Goal: Entertainment & Leisure: Consume media (video, audio)

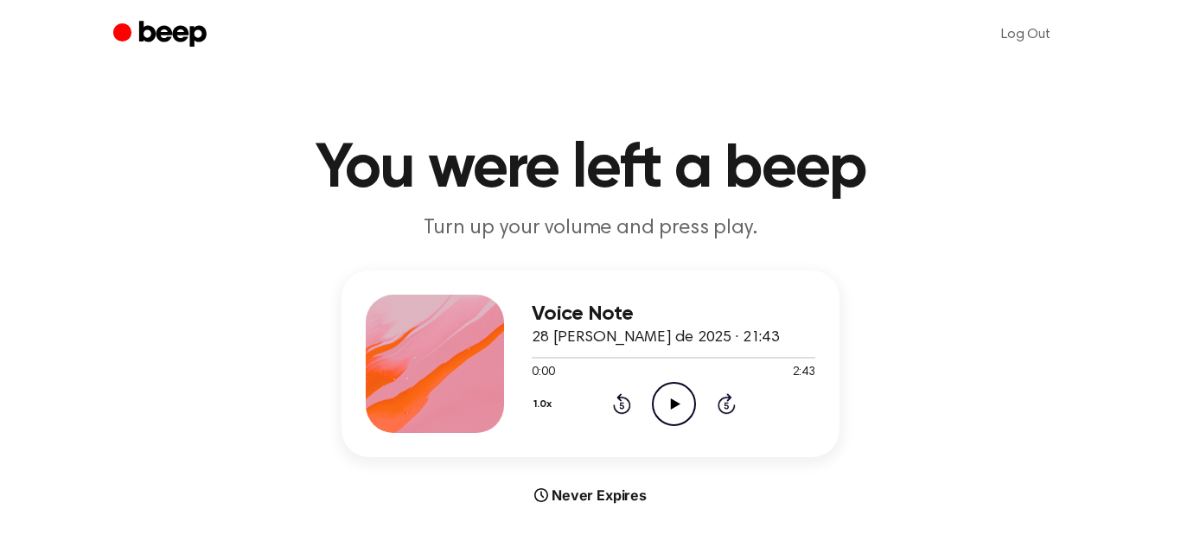
click at [676, 426] on div "Voice Note 28 de agosto de 2025 · 21:43 0:00 2:43 Your browser does not support…" at bounding box center [674, 364] width 284 height 138
click at [673, 415] on icon "Play Audio" at bounding box center [674, 404] width 44 height 44
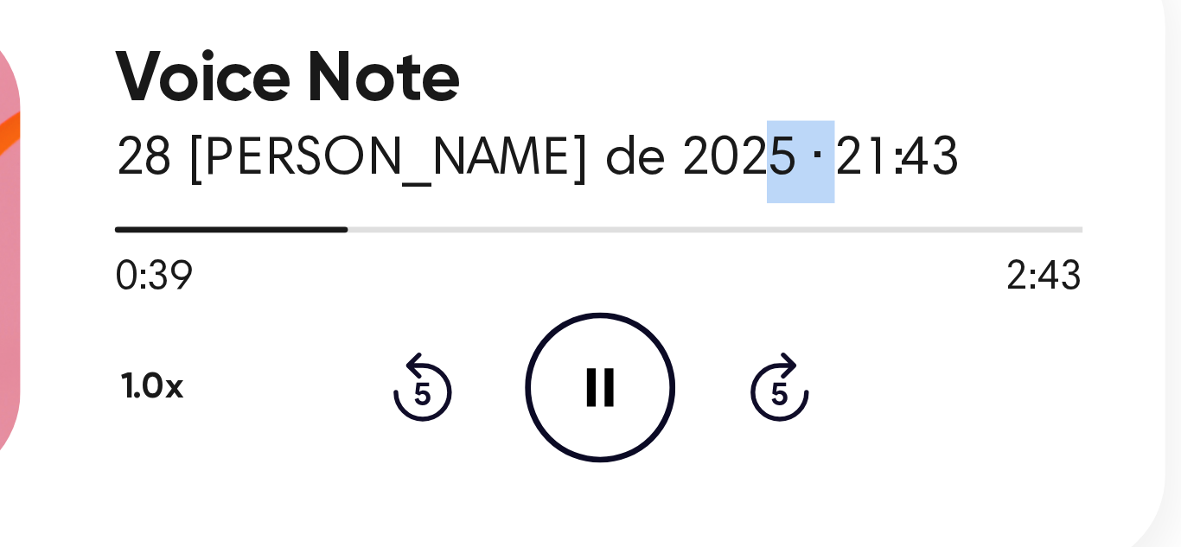
drag, startPoint x: 694, startPoint y: 329, endPoint x: 723, endPoint y: 332, distance: 28.7
click at [723, 332] on span "28 de agosto de 2025 · 21:43" at bounding box center [655, 331] width 247 height 16
click at [733, 329] on div "Voice Note 28 de agosto de 2025 · 21:43" at bounding box center [674, 319] width 284 height 48
drag, startPoint x: 730, startPoint y: 330, endPoint x: 758, endPoint y: 325, distance: 29.0
click at [758, 325] on div "Voice Note 28 de agosto de 2025 · 21:43" at bounding box center [674, 319] width 284 height 48
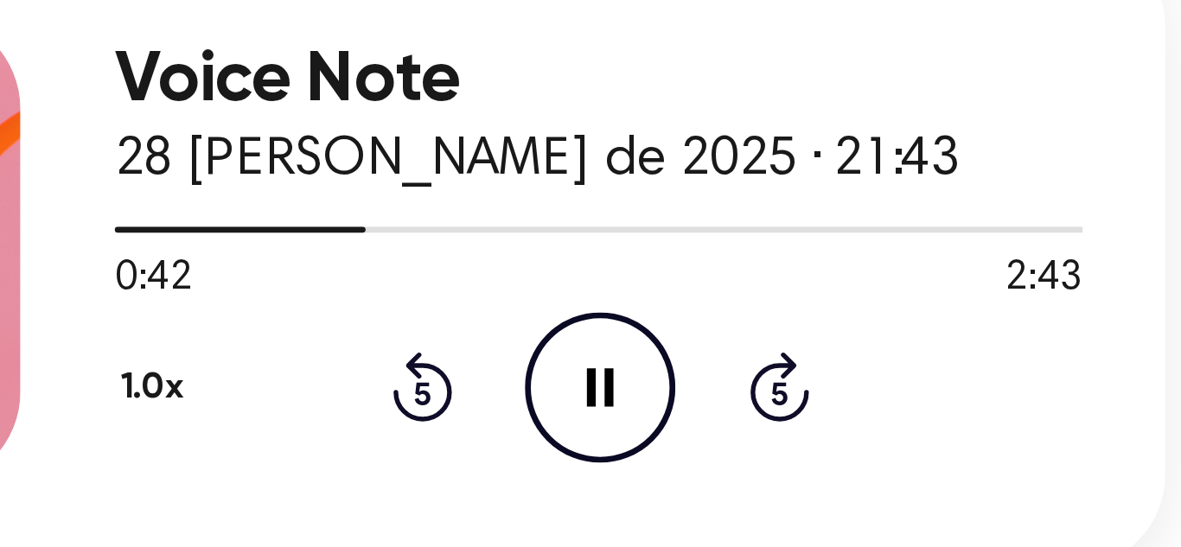
click at [758, 325] on div "Voice Note 28 de agosto de 2025 · 21:43" at bounding box center [674, 319] width 284 height 48
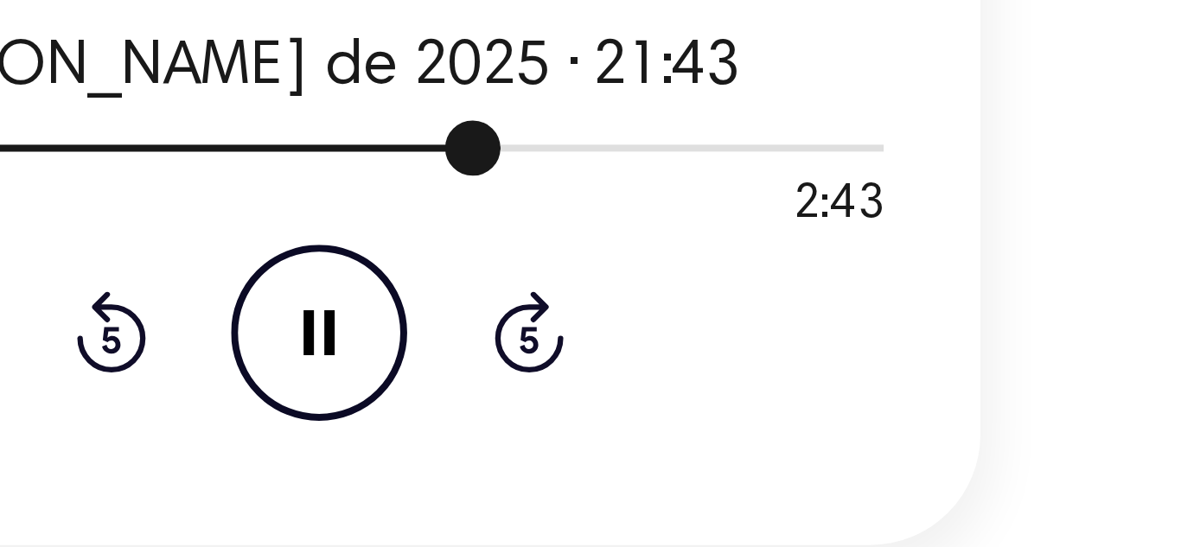
click at [732, 348] on div at bounding box center [674, 349] width 284 height 14
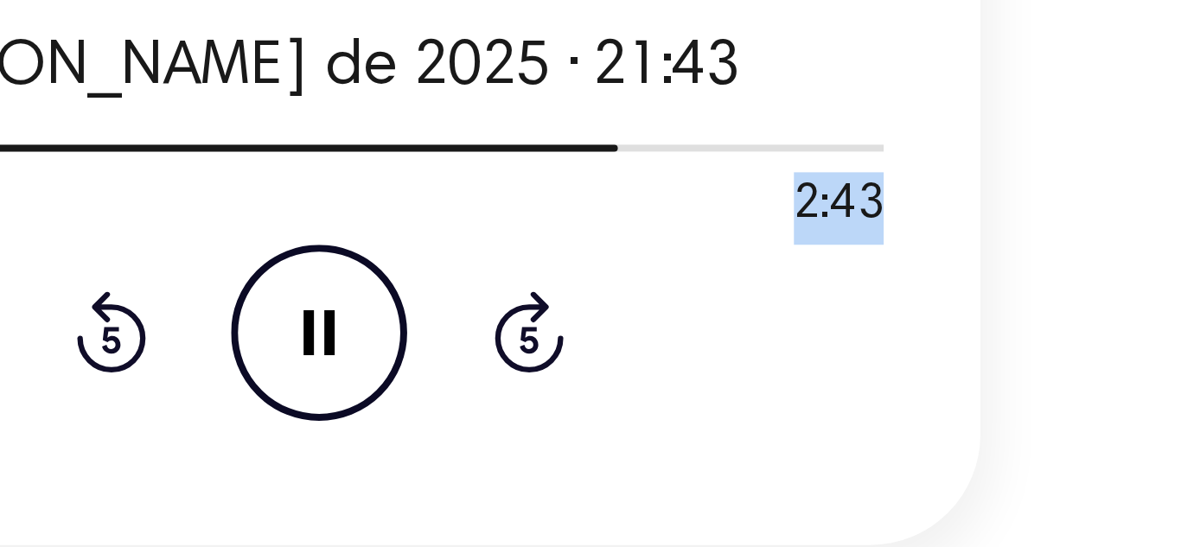
drag, startPoint x: 816, startPoint y: 348, endPoint x: 820, endPoint y: 369, distance: 21.9
click at [820, 369] on div "Voice Note 28 de agosto de 2025 · 21:43 2:04 2:43 Your browser does not support…" at bounding box center [591, 356] width 498 height 187
click at [820, 369] on div "Voice Note 28 de agosto de 2025 · 21:43 2:05 2:43 Your browser does not support…" at bounding box center [591, 356] width 498 height 187
drag, startPoint x: 820, startPoint y: 369, endPoint x: 788, endPoint y: 366, distance: 32.2
click at [788, 366] on div "Voice Note 28 de agosto de 2025 · 21:43 2:07 2:43 Your browser does not support…" at bounding box center [591, 356] width 498 height 187
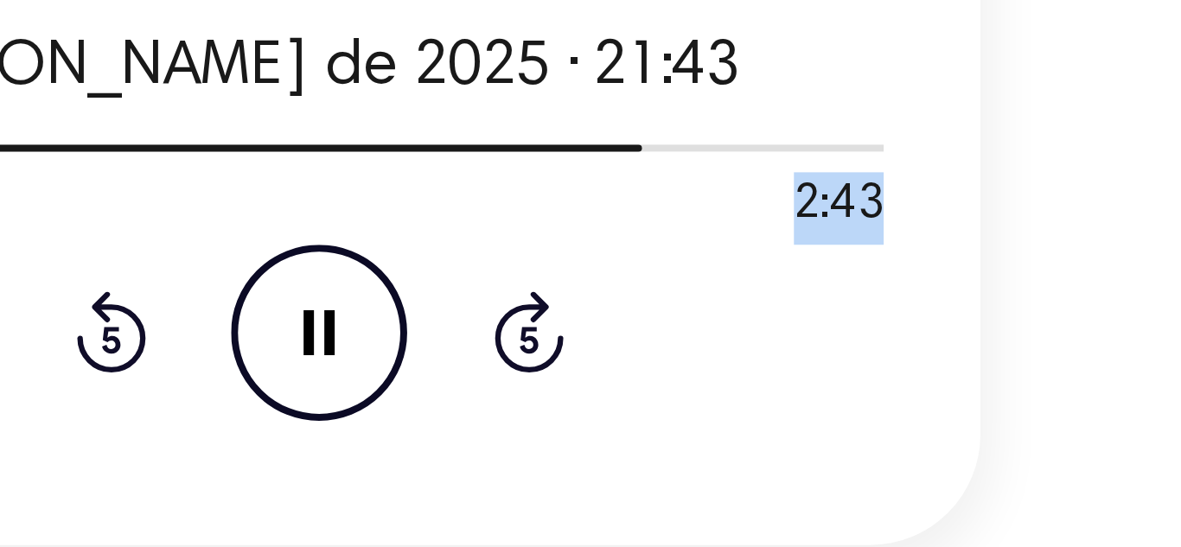
click at [789, 366] on div "2:08 2:43" at bounding box center [674, 365] width 284 height 18
drag, startPoint x: 789, startPoint y: 366, endPoint x: 831, endPoint y: 367, distance: 42.4
click at [831, 367] on div "Voice Note 28 de agosto de 2025 · 21:43 2:09 2:43 Your browser does not support…" at bounding box center [591, 356] width 498 height 187
drag, startPoint x: 831, startPoint y: 367, endPoint x: 793, endPoint y: 368, distance: 38.1
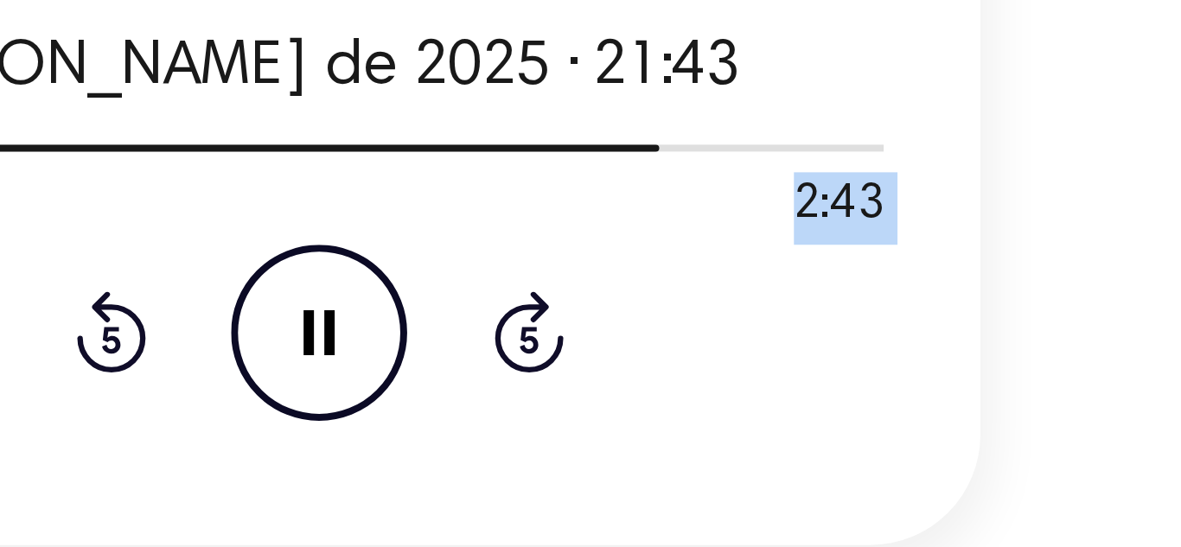
click at [793, 368] on div "Voice Note 28 de agosto de 2025 · 21:43 2:10 2:43 Your browser does not support…" at bounding box center [591, 356] width 498 height 187
click at [789, 368] on div "2:11 2:43" at bounding box center [674, 365] width 284 height 18
drag, startPoint x: 789, startPoint y: 368, endPoint x: 834, endPoint y: 366, distance: 45.0
click at [834, 366] on div "Voice Note 28 de agosto de 2025 · 21:43 2:12 2:43 Your browser does not support…" at bounding box center [591, 356] width 498 height 187
click at [834, 366] on div "Voice Note 28 de agosto de 2025 · 21:43 2:13 2:43 Your browser does not support…" at bounding box center [591, 356] width 498 height 187
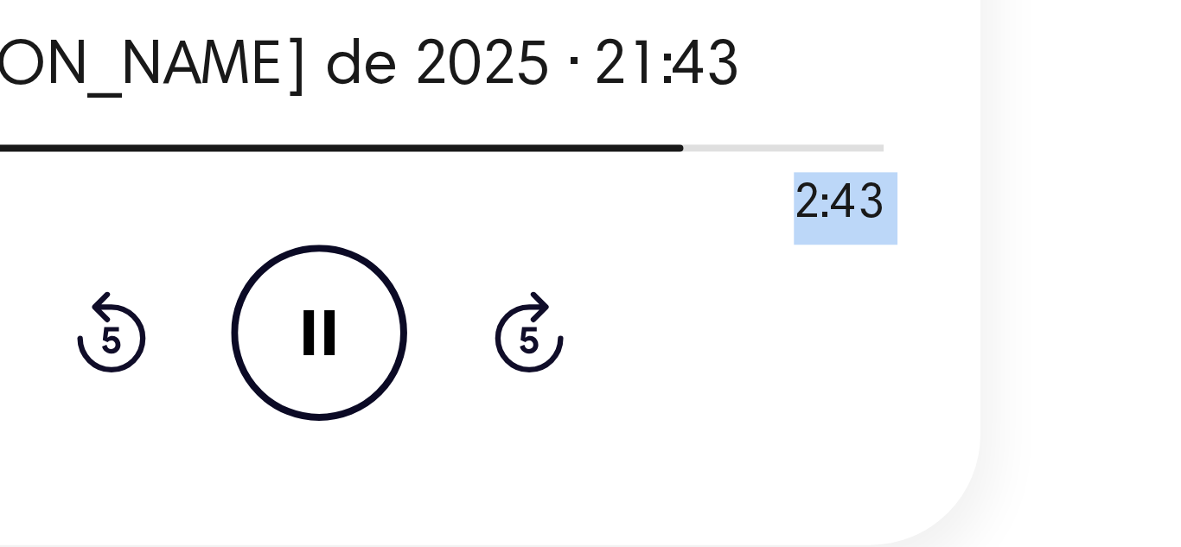
drag, startPoint x: 834, startPoint y: 366, endPoint x: 776, endPoint y: 368, distance: 58.0
click at [776, 368] on div "Voice Note 28 de agosto de 2025 · 21:43 2:14 2:43 Your browser does not support…" at bounding box center [591, 356] width 498 height 187
click at [776, 368] on div "2:14 2:43" at bounding box center [674, 365] width 284 height 18
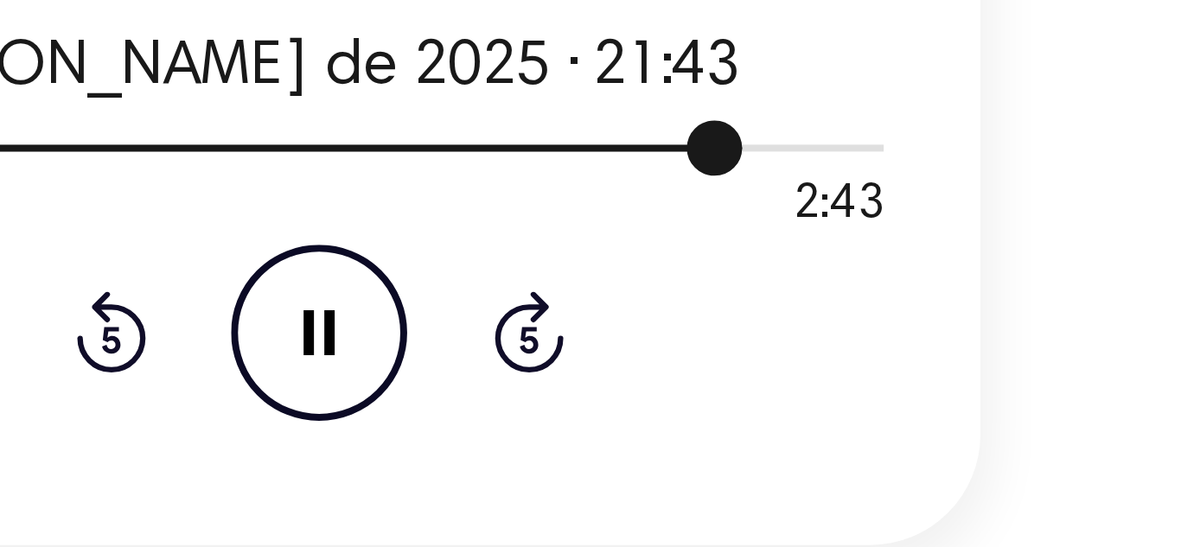
click at [797, 350] on div at bounding box center [674, 349] width 284 height 14
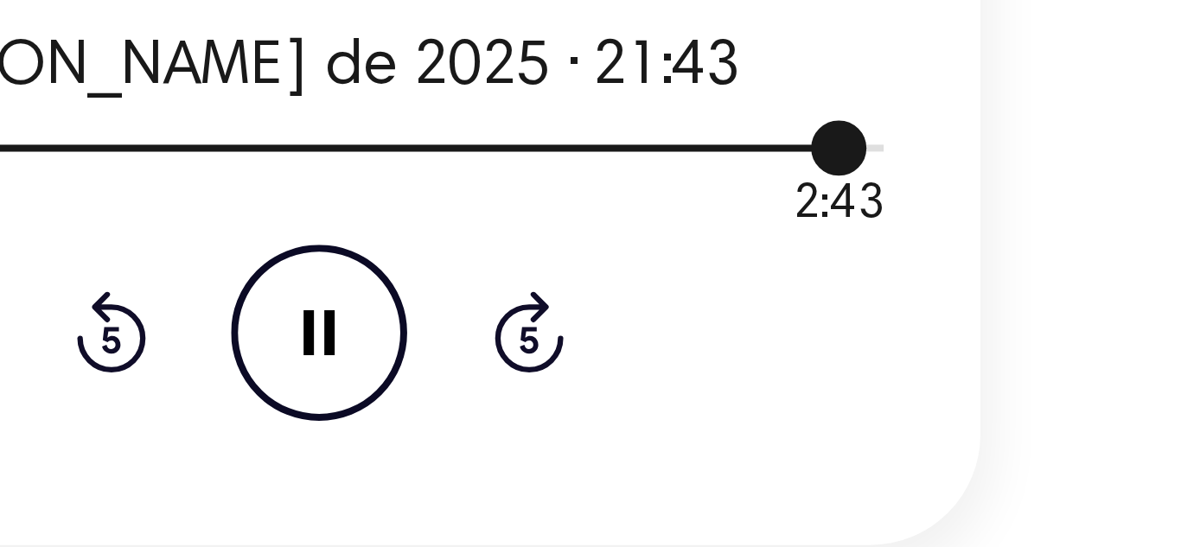
click at [815, 351] on div at bounding box center [674, 349] width 284 height 14
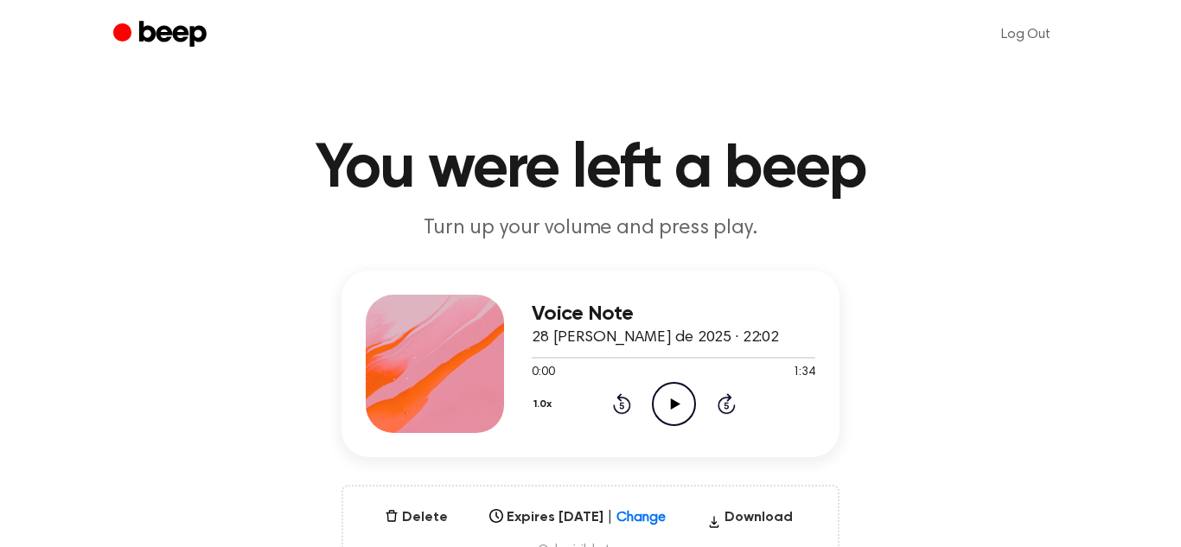
click at [661, 402] on icon "Play Audio" at bounding box center [674, 404] width 44 height 44
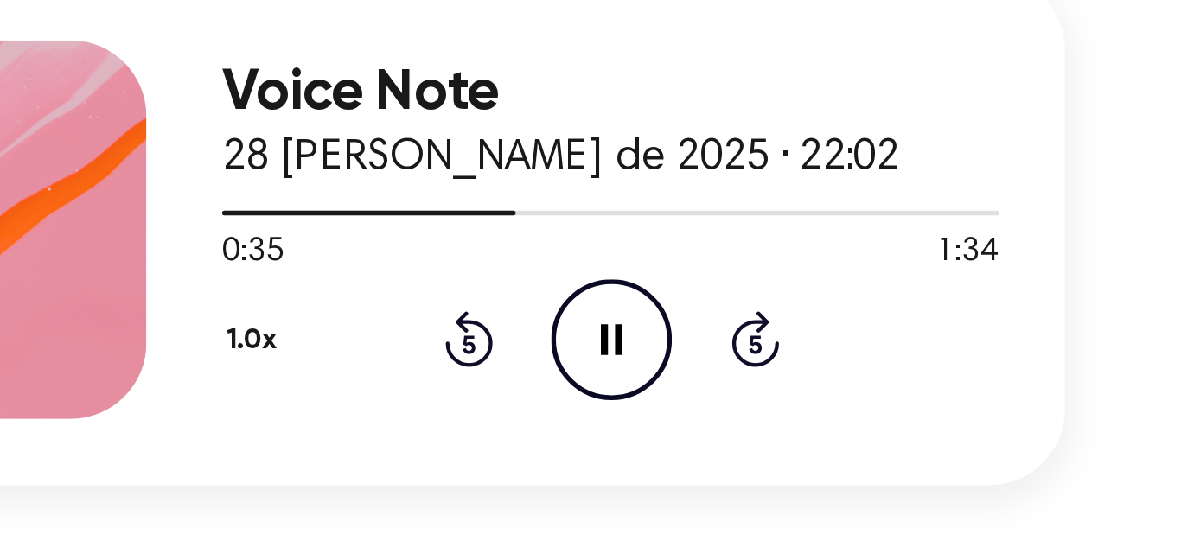
click at [646, 355] on div at bounding box center [674, 357] width 284 height 14
click at [665, 361] on div at bounding box center [674, 357] width 284 height 14
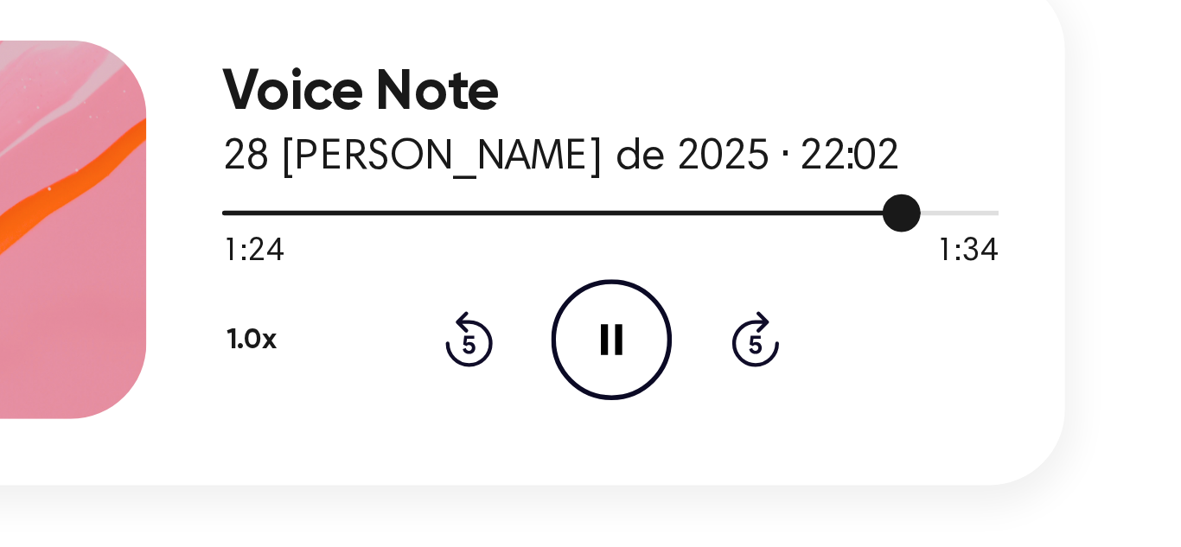
click at [796, 361] on div at bounding box center [674, 357] width 284 height 14
